Goal: Task Accomplishment & Management: Use online tool/utility

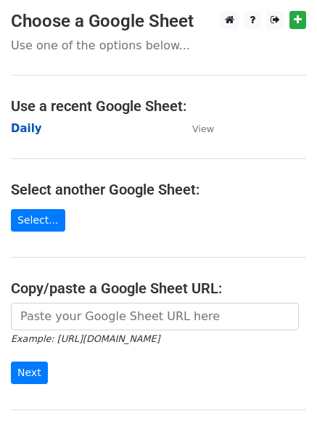
click at [15, 128] on strong "Daily" at bounding box center [26, 128] width 31 height 13
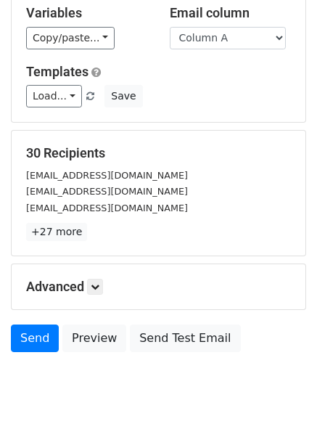
scroll to position [140, 0]
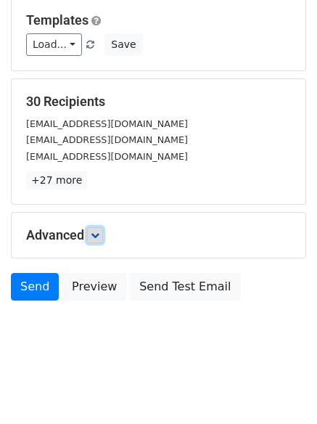
click at [94, 239] on link at bounding box center [95, 235] width 16 height 16
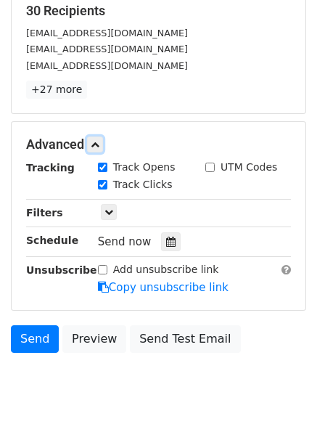
scroll to position [280, 0]
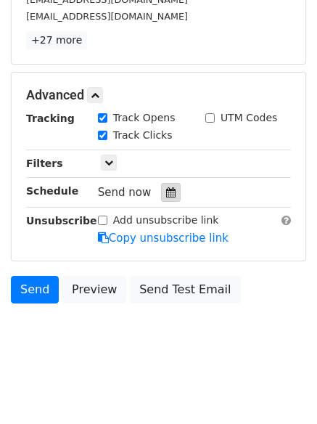
click at [166, 189] on icon at bounding box center [170, 192] width 9 height 10
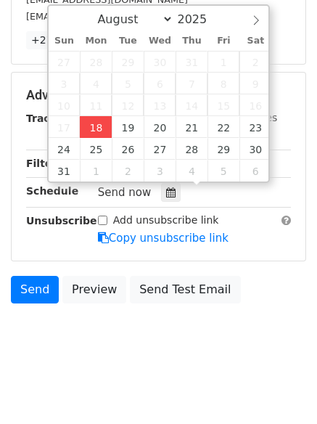
type input "2025-08-18 13:44"
type input "01"
type input "44"
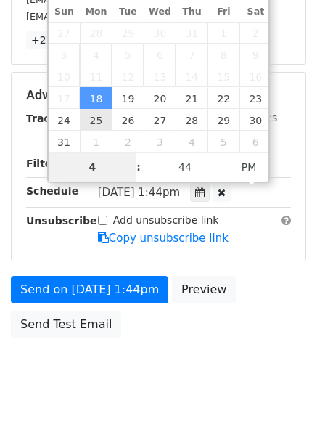
scroll to position [259, 0]
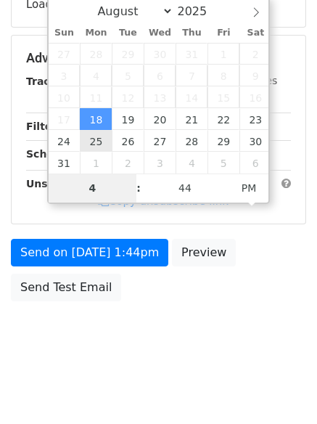
type input "4"
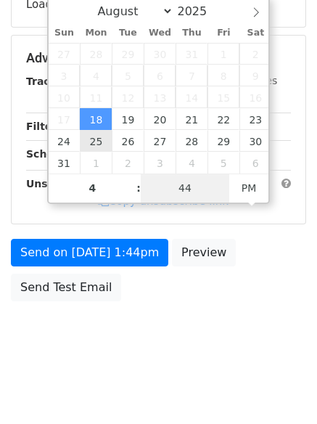
type input "2025-08-18 16:44"
type input "04"
type input "1"
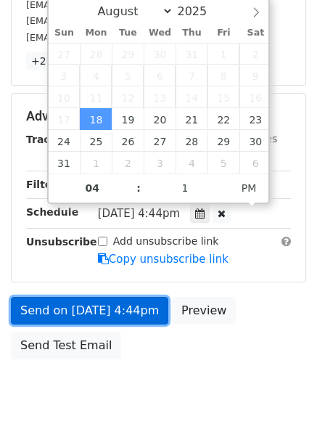
type input "2025-08-18 16:01"
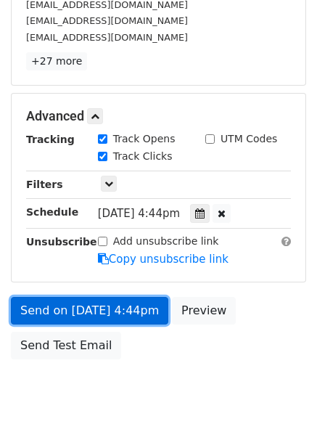
click at [94, 310] on link "Send on Aug 18 at 4:44pm" at bounding box center [89, 311] width 157 height 28
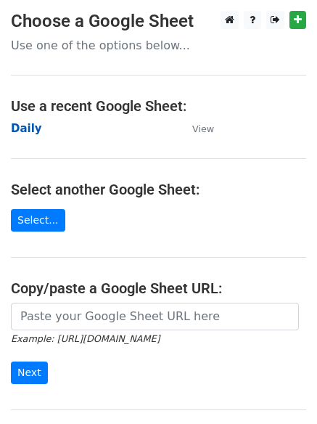
click at [32, 127] on strong "Daily" at bounding box center [26, 128] width 31 height 13
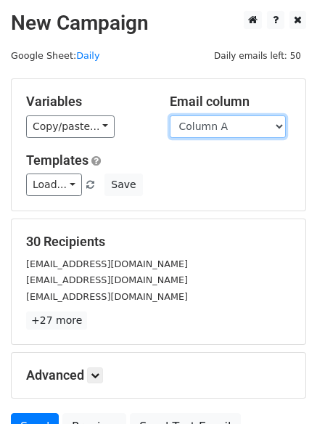
click at [229, 123] on select "Column A Column B Column C" at bounding box center [228, 126] width 116 height 22
select select "Column B"
click at [170, 115] on select "Column A Column B Column C" at bounding box center [228, 126] width 116 height 22
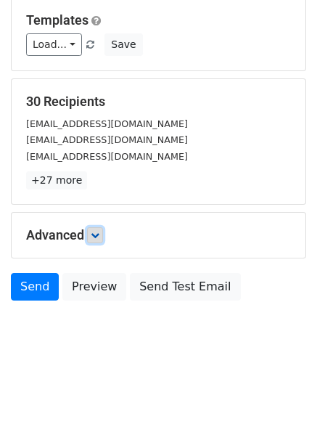
click at [99, 236] on icon at bounding box center [95, 235] width 9 height 9
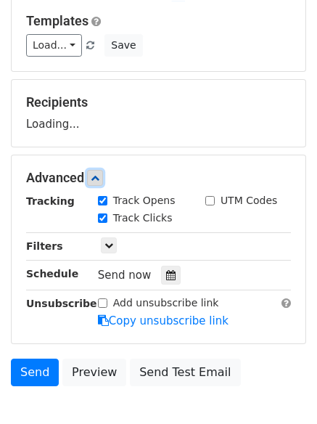
scroll to position [223, 0]
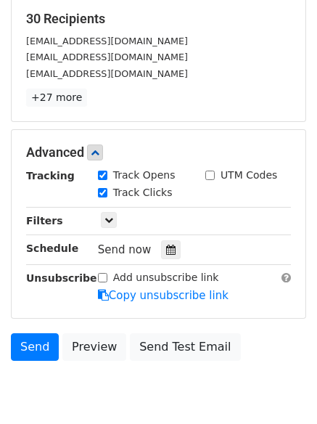
click at [171, 260] on div "Tracking Track Opens UTM Codes Track Clicks Filters Only include spreadsheet ro…" at bounding box center [158, 236] width 265 height 136
click at [166, 247] on icon at bounding box center [170, 250] width 9 height 10
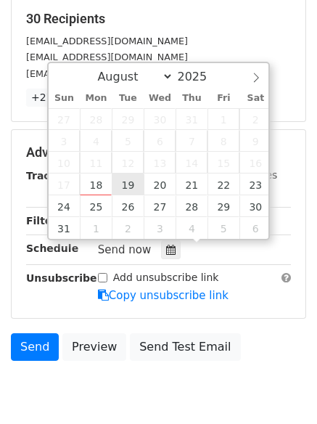
type input "2025-08-19 12:00"
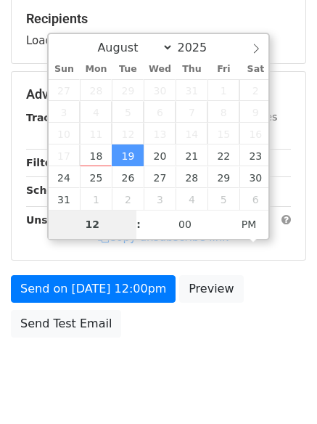
type input "5"
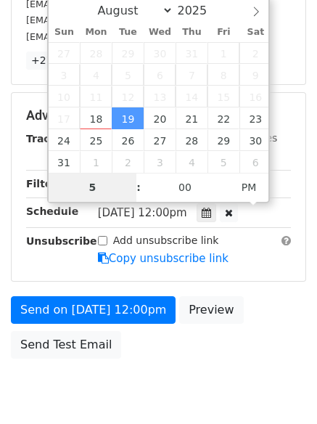
scroll to position [317, 0]
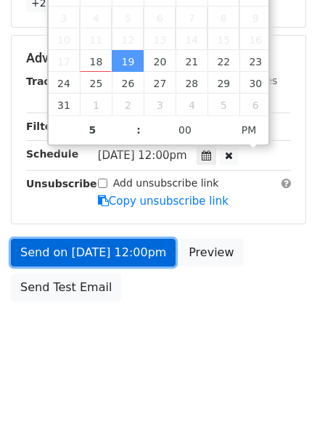
type input "2025-08-19 17:00"
click at [107, 250] on link "Send on Aug 19 at 12:00pm" at bounding box center [93, 253] width 165 height 28
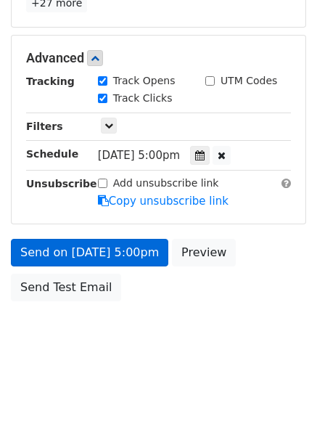
scroll to position [259, 0]
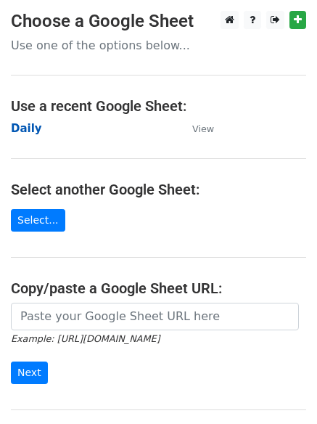
click at [16, 128] on strong "Daily" at bounding box center [26, 128] width 31 height 13
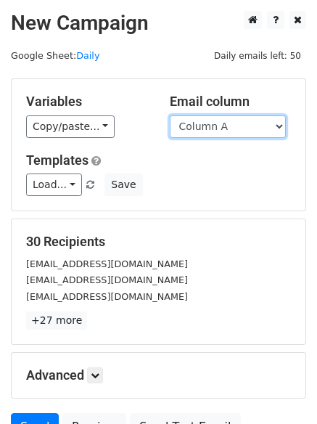
click at [222, 131] on select "Column A Column B Column C" at bounding box center [228, 126] width 116 height 22
select select "Column C"
click at [170, 115] on select "Column A Column B Column C" at bounding box center [228, 126] width 116 height 22
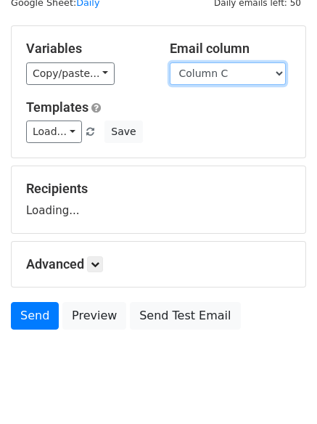
scroll to position [82, 0]
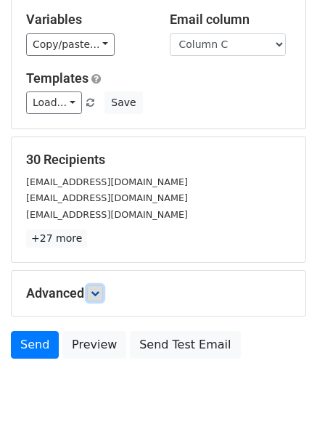
click at [90, 295] on link at bounding box center [95, 293] width 16 height 16
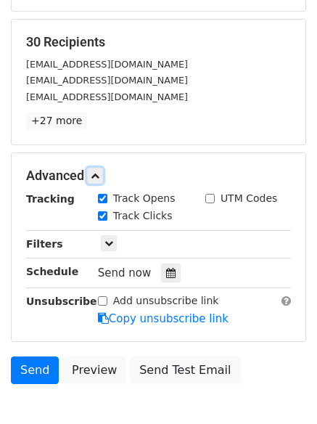
scroll to position [277, 0]
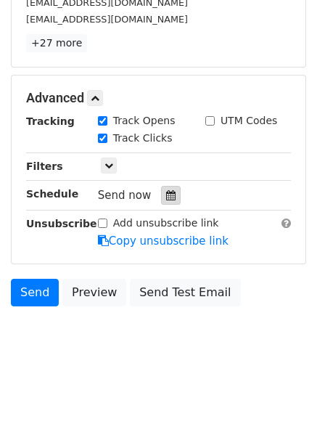
click at [171, 197] on div at bounding box center [171, 195] width 20 height 19
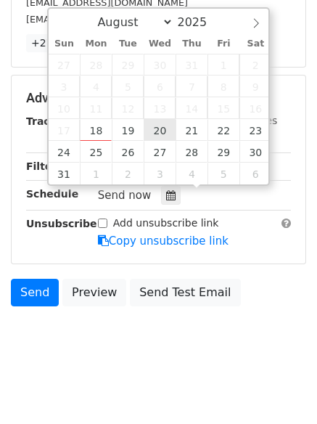
type input "2025-08-20 12:00"
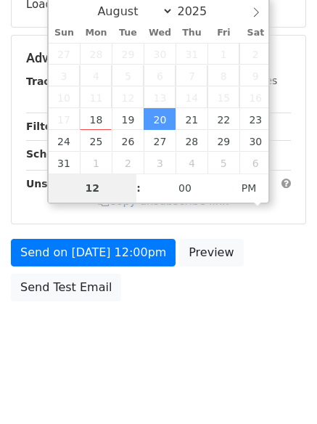
type input "6"
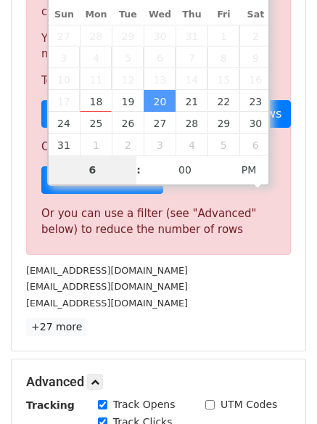
scroll to position [601, 0]
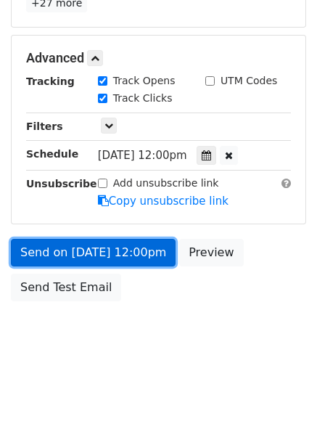
type input "2025-08-20 18:00"
click at [104, 250] on link "Send on Aug 20 at 12:00pm" at bounding box center [93, 253] width 165 height 28
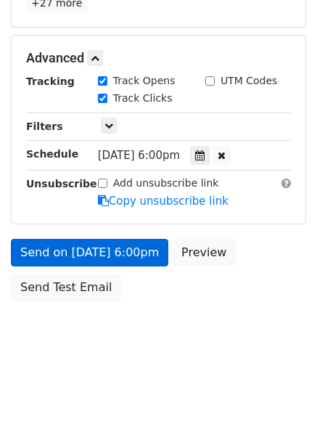
scroll to position [259, 0]
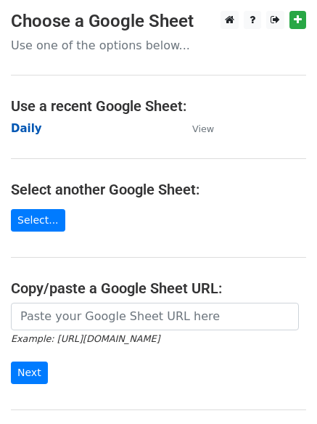
click at [32, 126] on strong "Daily" at bounding box center [26, 128] width 31 height 13
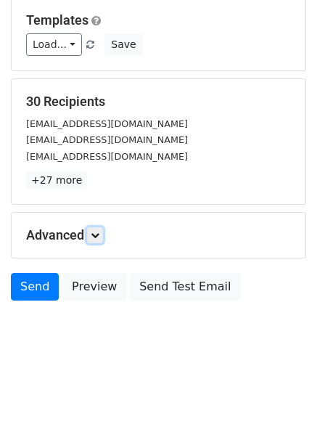
drag, startPoint x: 94, startPoint y: 226, endPoint x: 117, endPoint y: 229, distance: 22.7
click at [94, 227] on link at bounding box center [95, 235] width 16 height 16
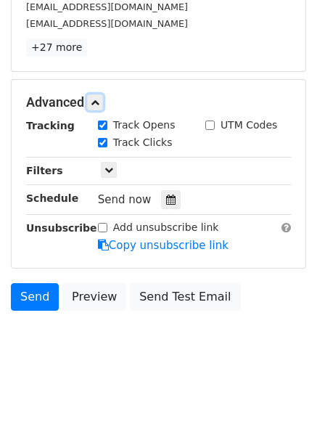
scroll to position [276, 0]
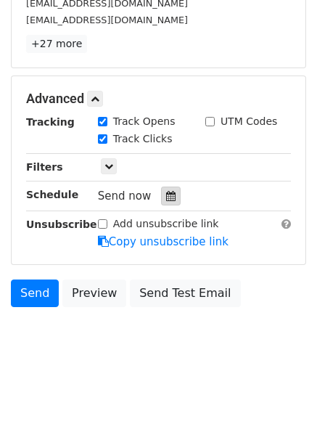
click at [161, 205] on div at bounding box center [171, 195] width 20 height 19
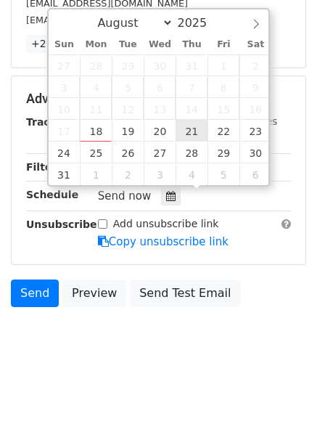
type input "2025-08-21 12:00"
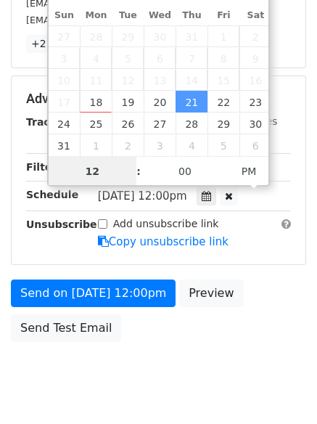
scroll to position [1, 0]
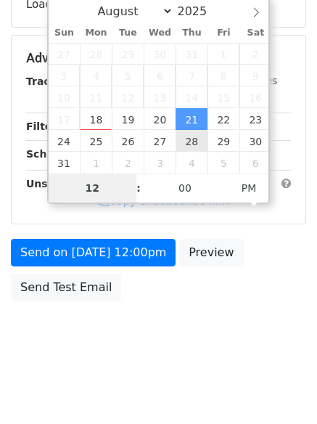
type input "7"
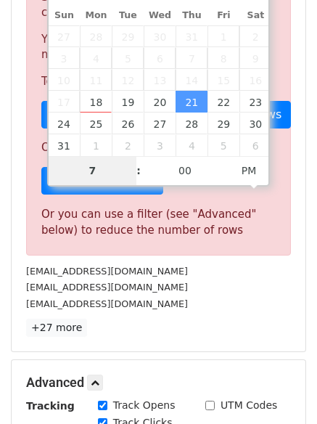
scroll to position [601, 0]
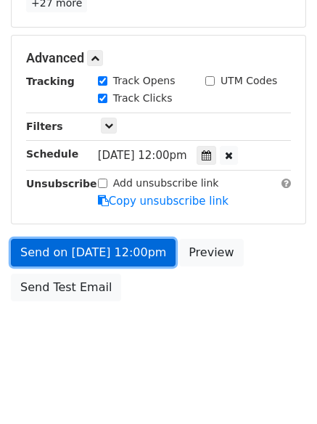
type input "2025-08-21 19:00"
click at [104, 245] on link "Send on Aug 21 at 12:00pm" at bounding box center [93, 253] width 165 height 28
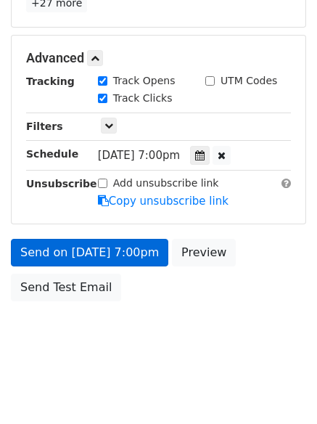
scroll to position [259, 0]
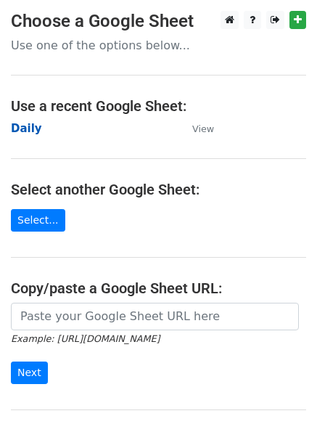
click at [31, 126] on strong "Daily" at bounding box center [26, 128] width 31 height 13
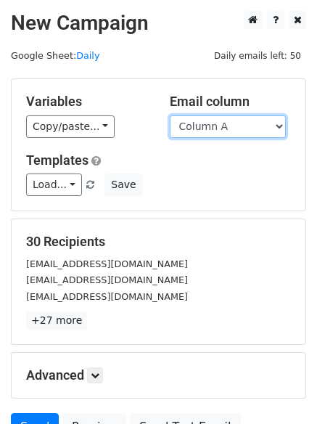
click at [226, 127] on select "Column A Column B Column C" at bounding box center [228, 126] width 116 height 22
select select "Column B"
click at [170, 115] on select "Column A Column B Column C" at bounding box center [228, 126] width 116 height 22
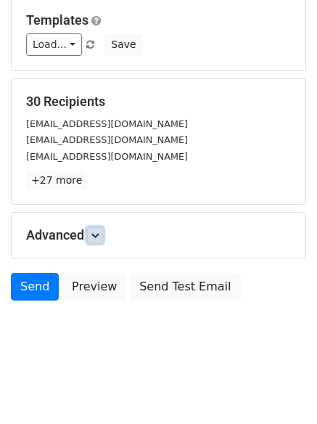
click at [99, 239] on icon at bounding box center [95, 235] width 9 height 9
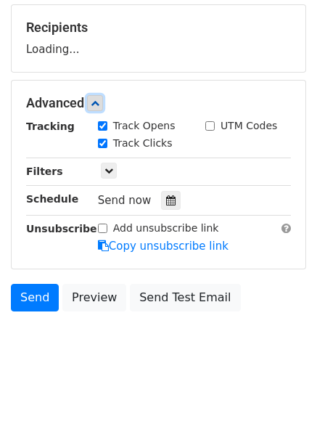
scroll to position [216, 0]
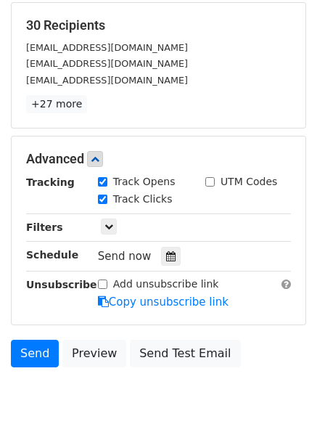
click at [171, 271] on hr at bounding box center [158, 271] width 265 height 1
click at [167, 258] on icon at bounding box center [170, 256] width 9 height 10
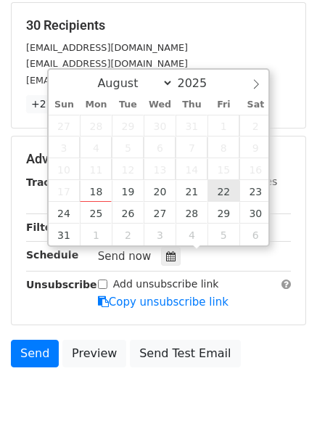
type input "2025-08-22 12:00"
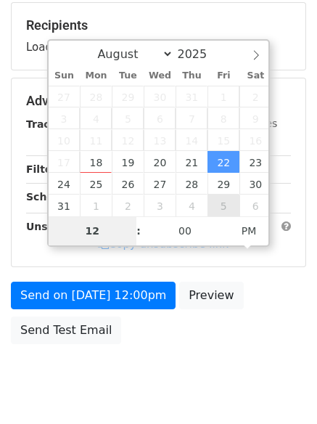
type input "8"
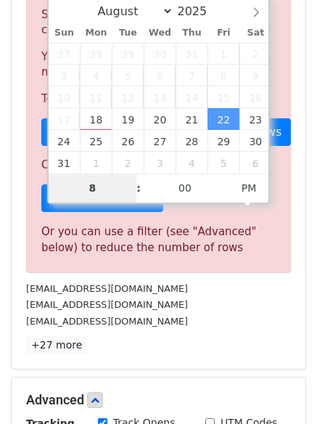
scroll to position [601, 0]
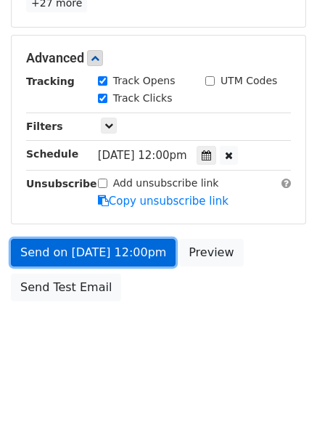
type input "2025-08-22 20:00"
click at [103, 262] on link "Send on Aug 22 at 12:00pm" at bounding box center [93, 253] width 165 height 28
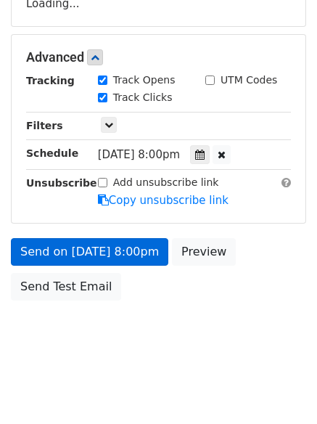
scroll to position [259, 0]
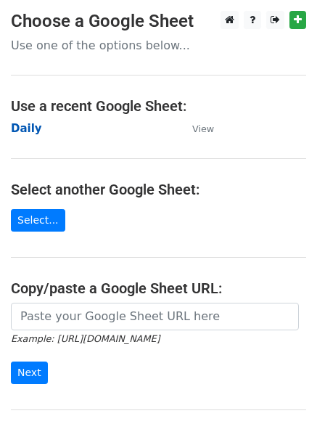
click at [17, 129] on strong "Daily" at bounding box center [26, 128] width 31 height 13
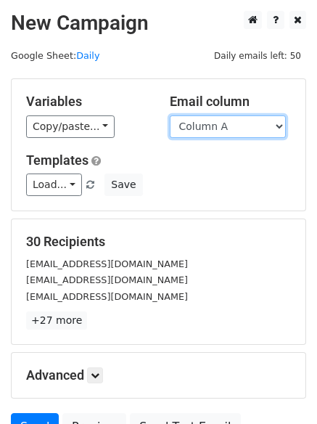
click at [207, 133] on select "Column A Column B Column C" at bounding box center [228, 126] width 116 height 22
select select "Column C"
click at [170, 115] on select "Column A Column B Column C" at bounding box center [228, 126] width 116 height 22
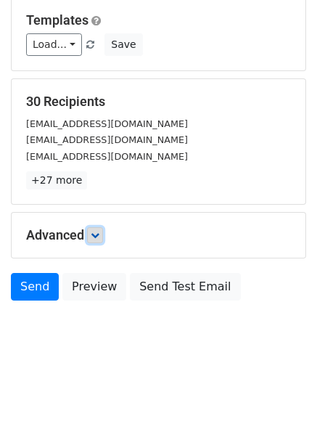
click at [96, 239] on link at bounding box center [95, 235] width 16 height 16
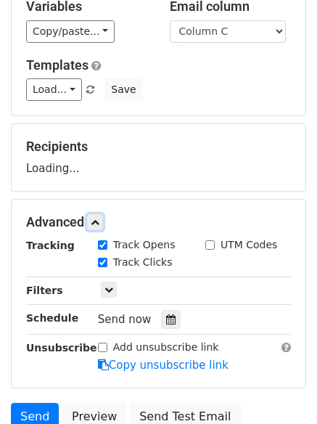
scroll to position [223, 0]
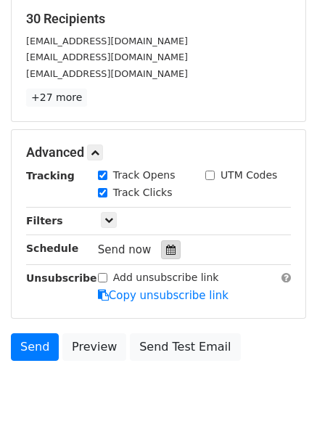
click at [161, 256] on div at bounding box center [171, 249] width 20 height 19
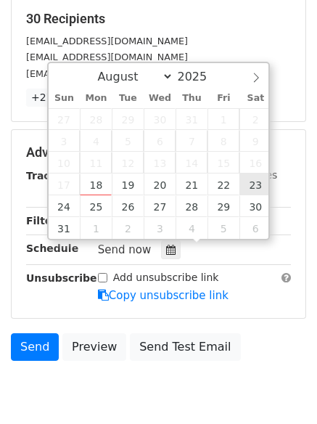
type input "[DATE] 12:00"
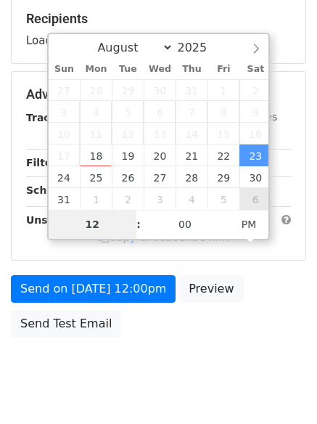
type input "9"
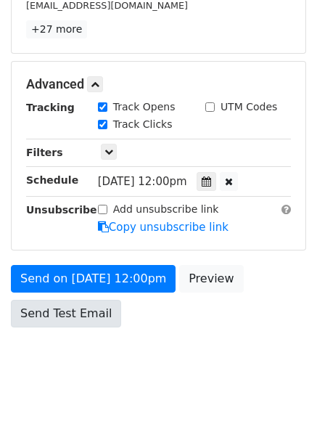
scroll to position [601, 0]
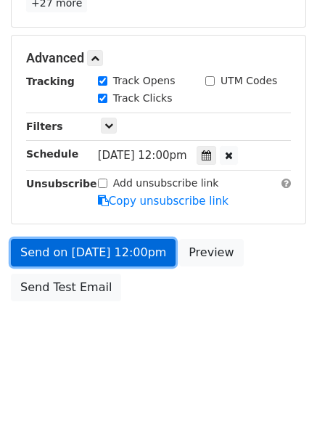
type input "[DATE] 21:00"
click at [94, 246] on link "Send on [DATE] 12:00pm" at bounding box center [93, 253] width 165 height 28
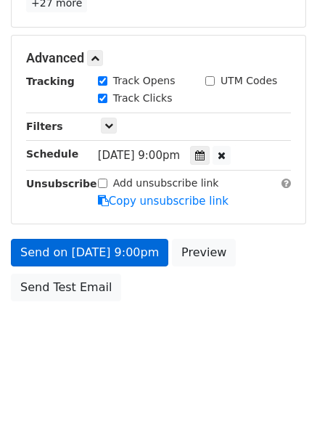
scroll to position [259, 0]
